Goal: Find specific page/section: Find specific page/section

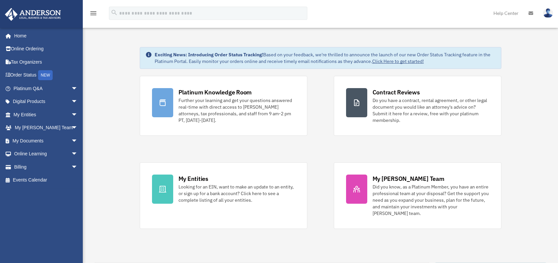
click at [71, 140] on span "arrow_drop_down" at bounding box center [77, 141] width 13 height 14
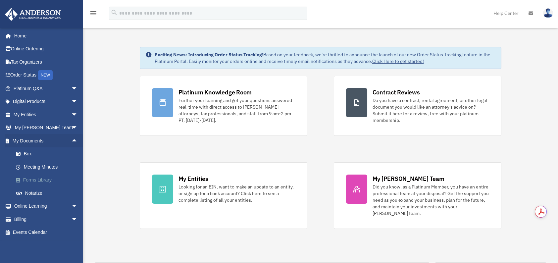
click at [52, 179] on link "Forms Library" at bounding box center [48, 180] width 79 height 13
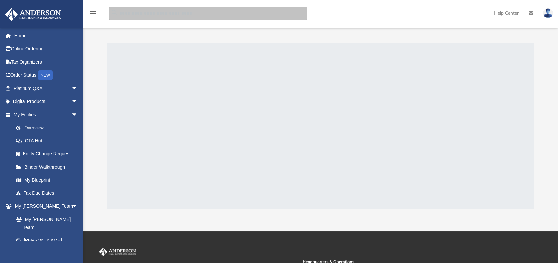
click at [251, 12] on input "search" at bounding box center [208, 13] width 198 height 13
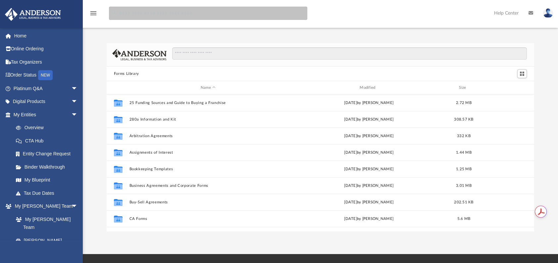
scroll to position [145, 423]
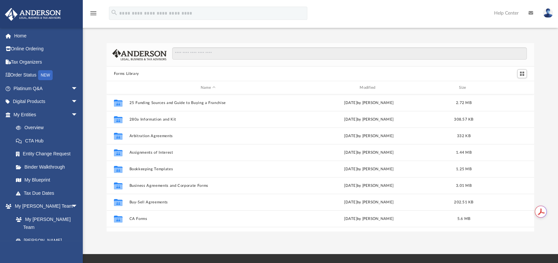
click at [277, 60] on div at bounding box center [347, 56] width 360 height 19
click at [273, 55] on input "Search files and folders" at bounding box center [349, 53] width 355 height 13
type input "**********"
click at [273, 57] on input "**********" at bounding box center [349, 53] width 355 height 13
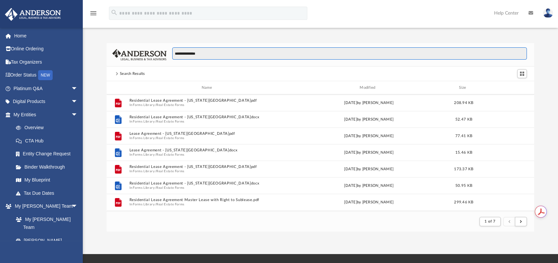
scroll to position [166, 0]
click at [523, 220] on button "submit" at bounding box center [521, 222] width 12 height 10
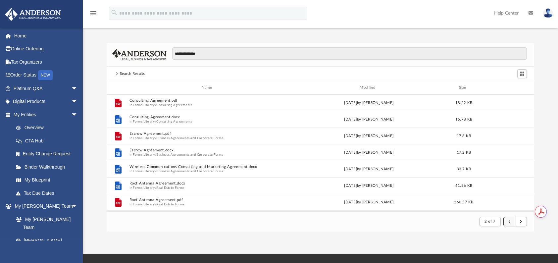
click at [507, 220] on button "submit" at bounding box center [509, 222] width 12 height 10
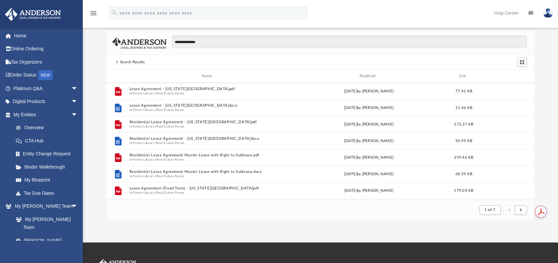
scroll to position [0, 0]
